Goal: Information Seeking & Learning: Learn about a topic

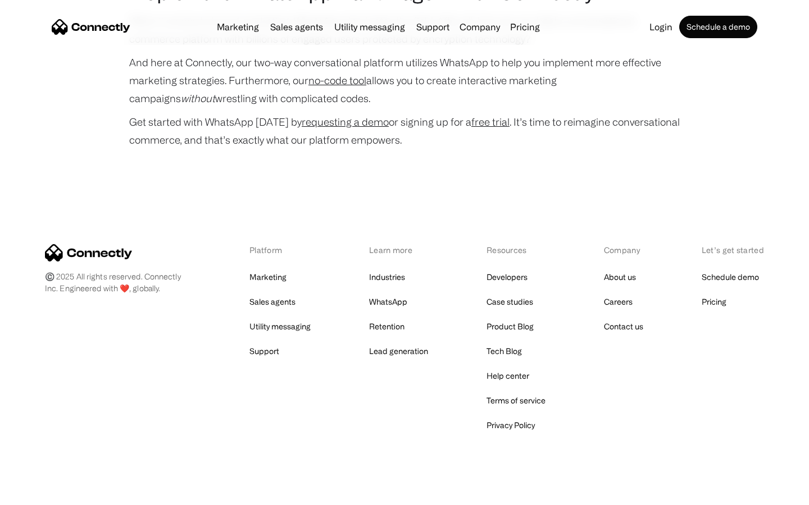
scroll to position [5394, 0]
